Goal: Check status: Check status

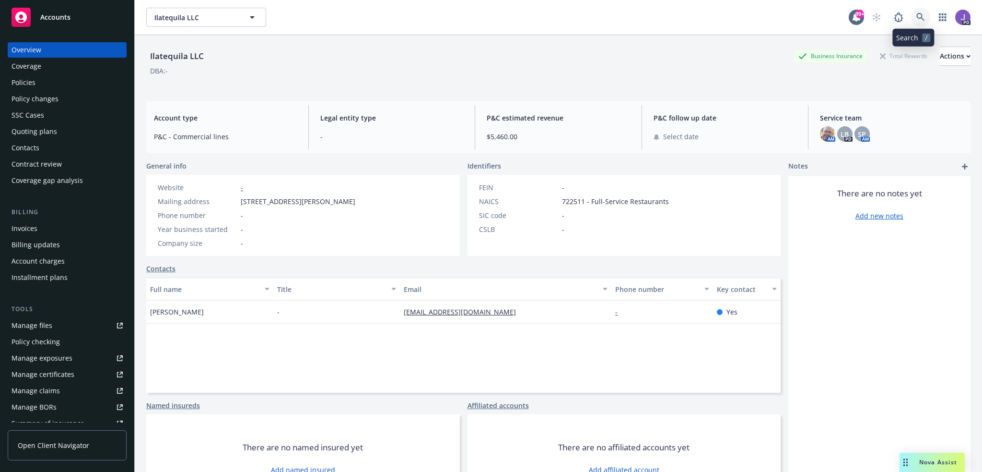
click at [917, 13] on icon at bounding box center [921, 17] width 8 height 8
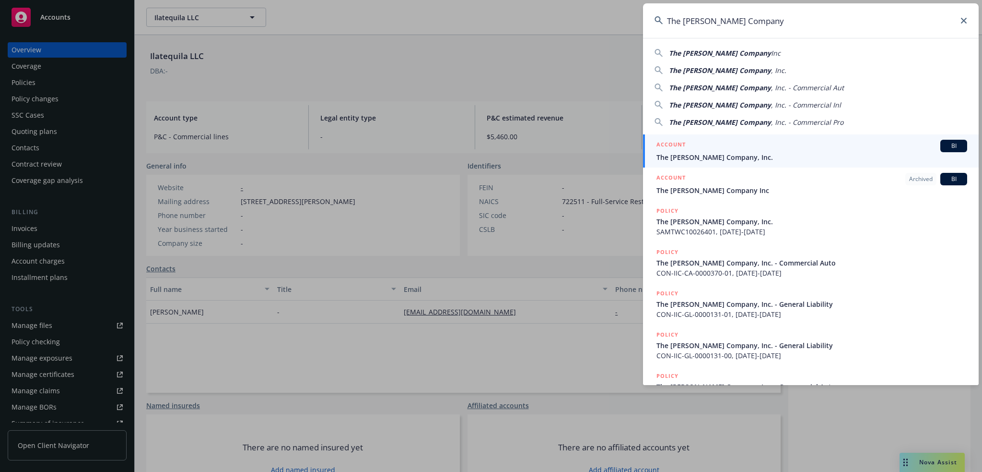
type input "The [PERSON_NAME] Company"
click at [696, 144] on div "ACCOUNT BI" at bounding box center [812, 146] width 311 height 12
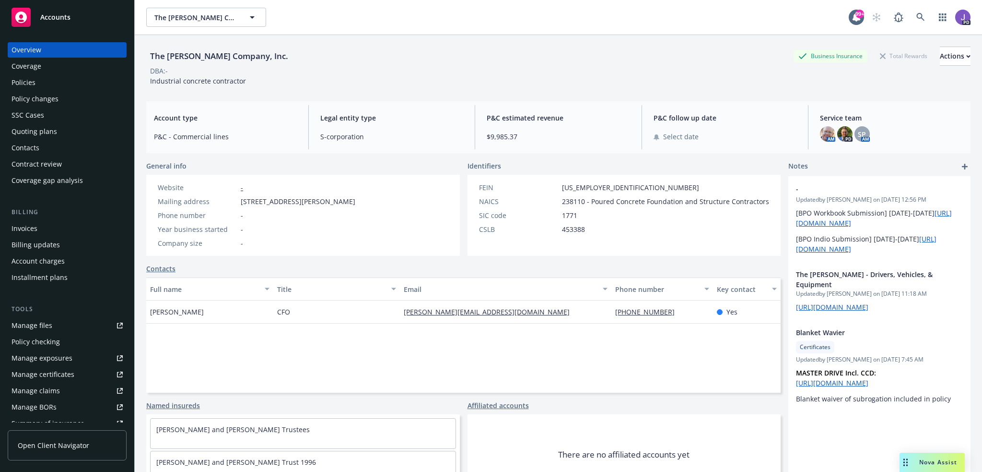
click at [33, 132] on div "Quoting plans" at bounding box center [35, 131] width 46 height 15
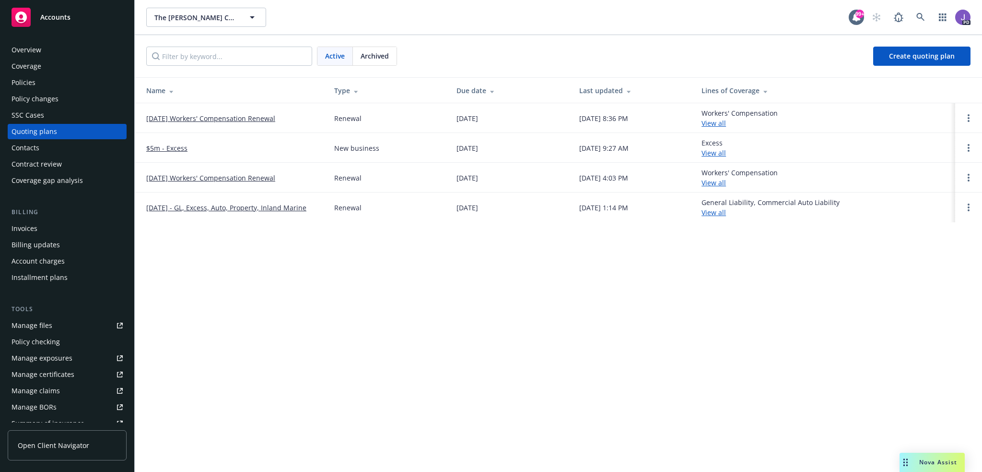
click at [200, 118] on link "[DATE] Workers' Compensation Renewal" at bounding box center [210, 118] width 129 height 10
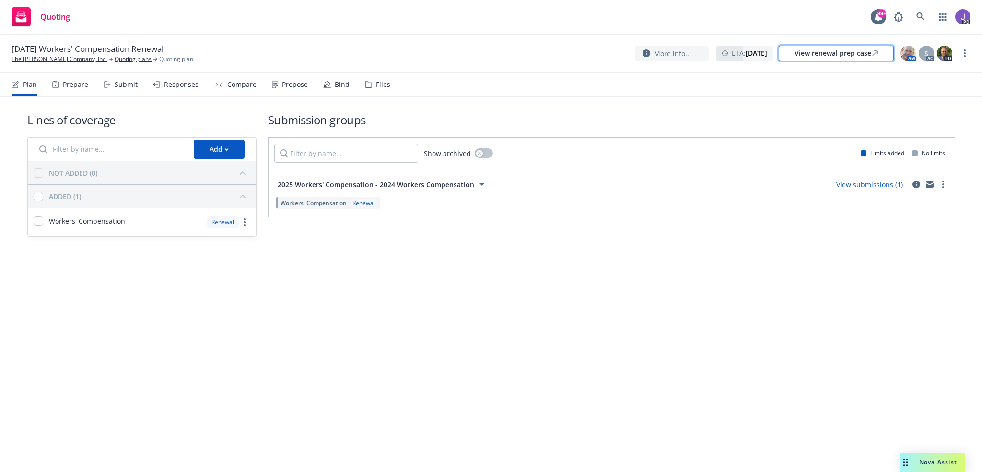
click at [845, 49] on div "View renewal prep case" at bounding box center [836, 53] width 83 height 14
